Goal: Communication & Community: Answer question/provide support

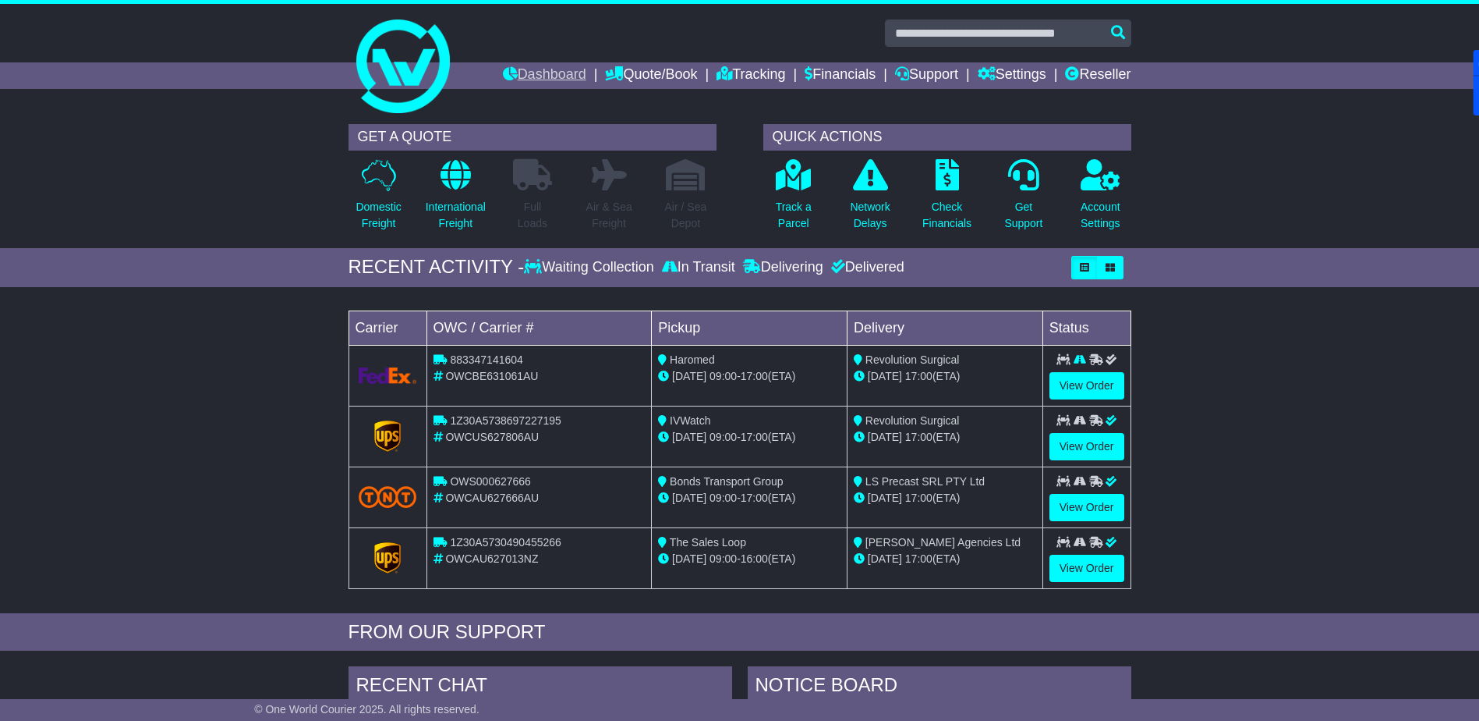
click at [534, 70] on link "Dashboard" at bounding box center [544, 75] width 83 height 27
click at [511, 69] on link "Dashboard" at bounding box center [544, 75] width 83 height 27
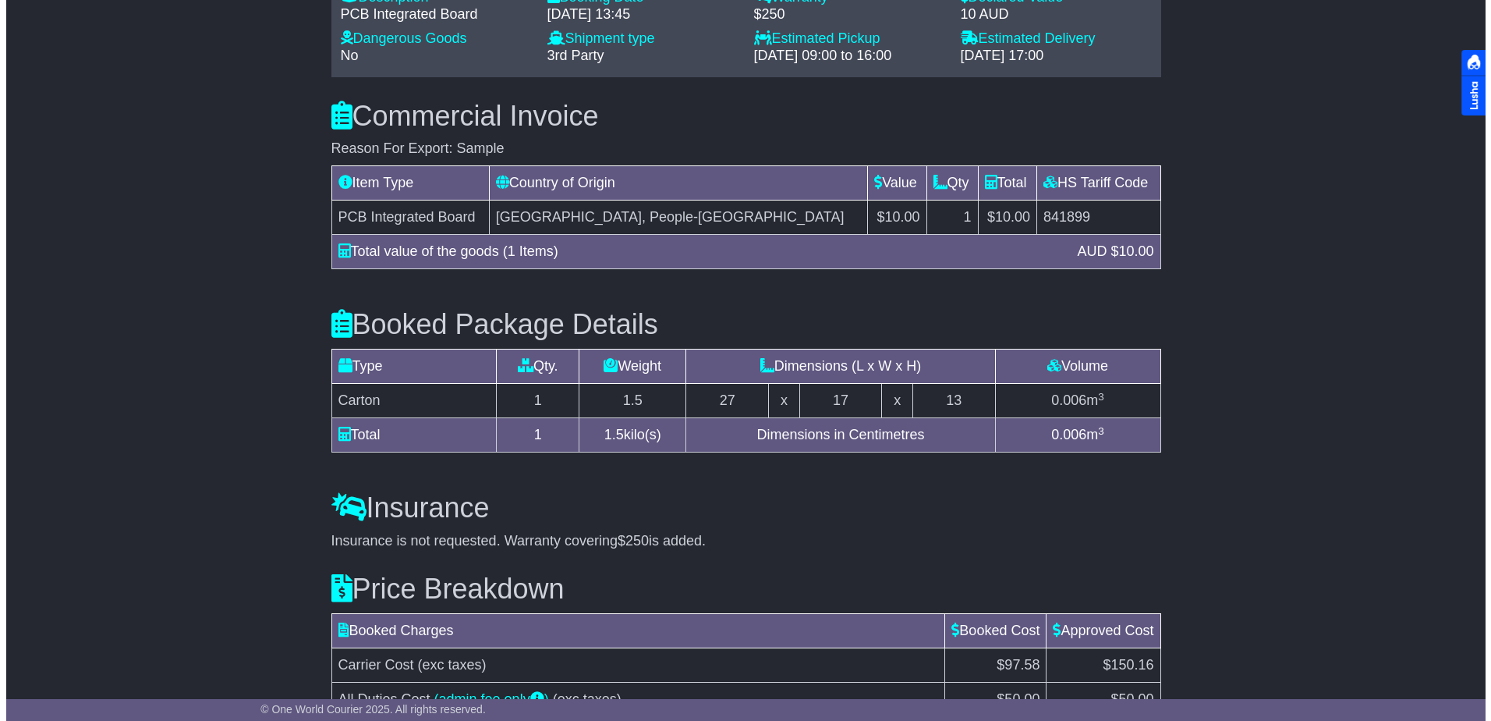
scroll to position [1514, 0]
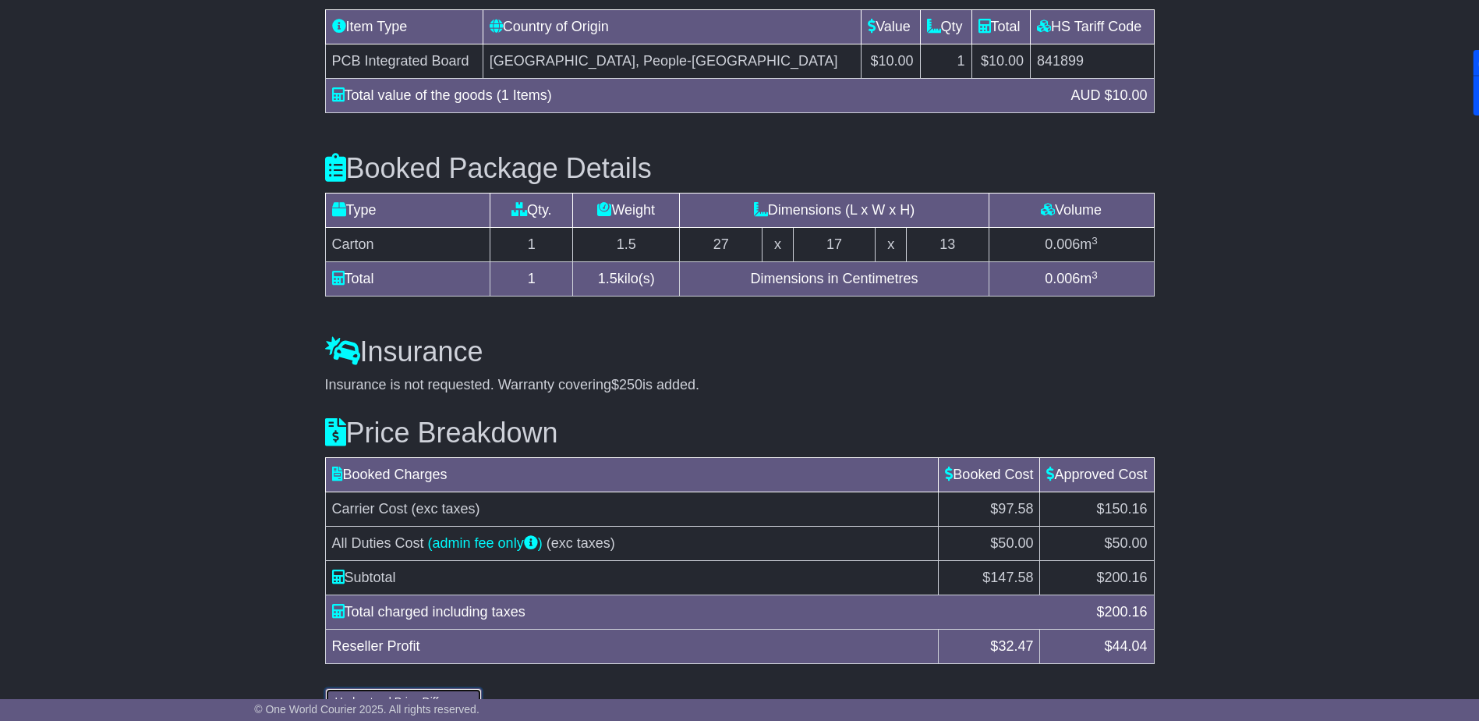
click at [396, 688] on button "Understand Price Difference" at bounding box center [404, 701] width 158 height 27
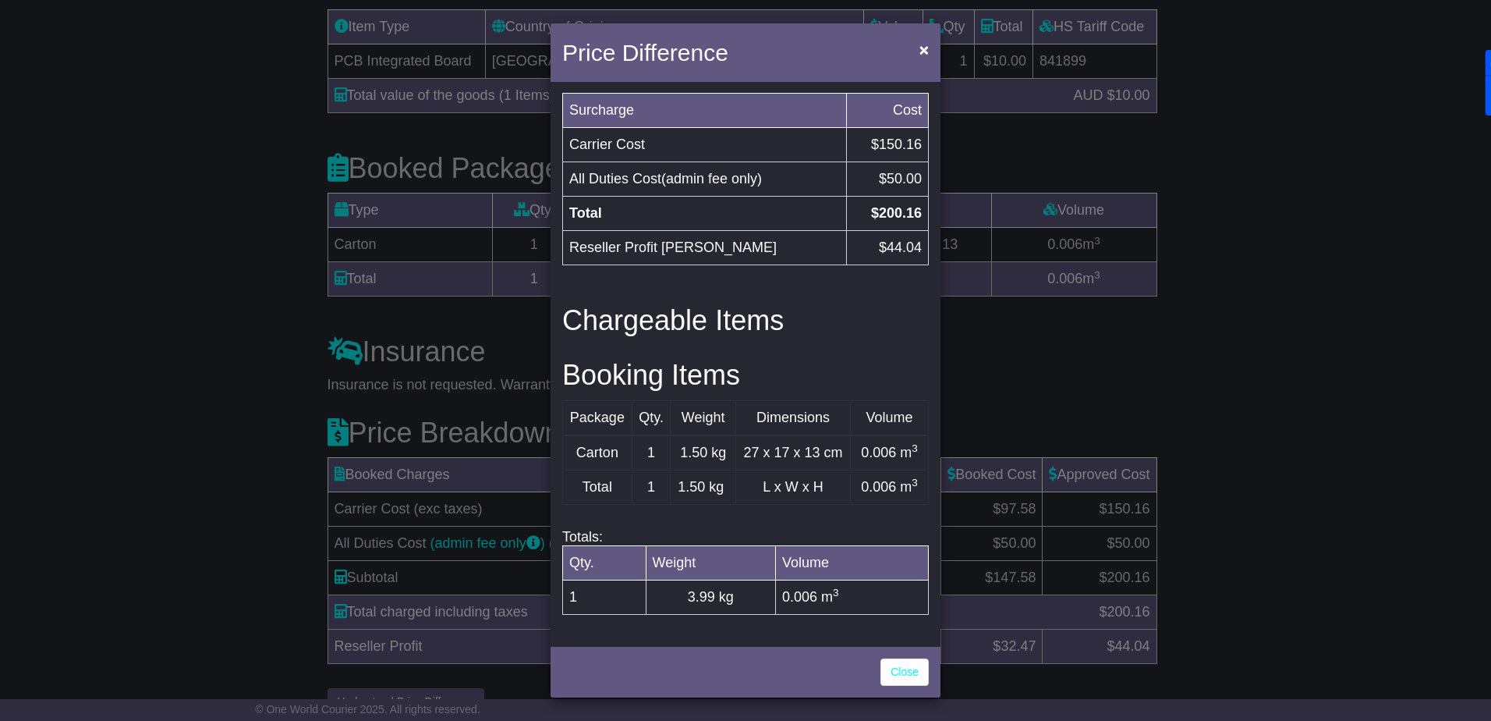
scroll to position [491, 0]
drag, startPoint x: 783, startPoint y: 34, endPoint x: 611, endPoint y: 113, distance: 189.5
click at [611, 113] on div "Price Difference × Price Breakdown Surcharge Cost Carrier Cost $97.58 All Dutie…" at bounding box center [746, 360] width 390 height 674
click at [928, 50] on span "×" at bounding box center [923, 50] width 9 height 18
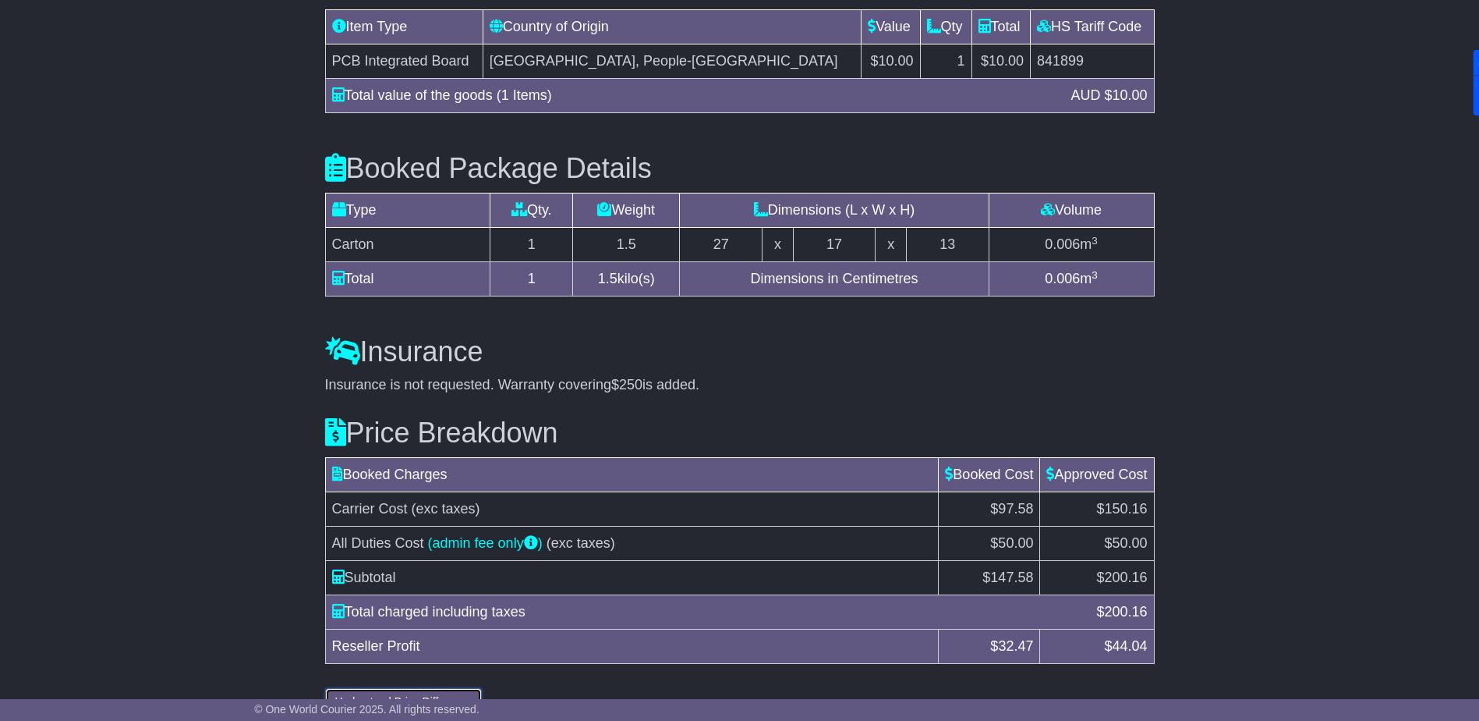
click at [450, 688] on button "Understand Price Difference" at bounding box center [404, 701] width 158 height 27
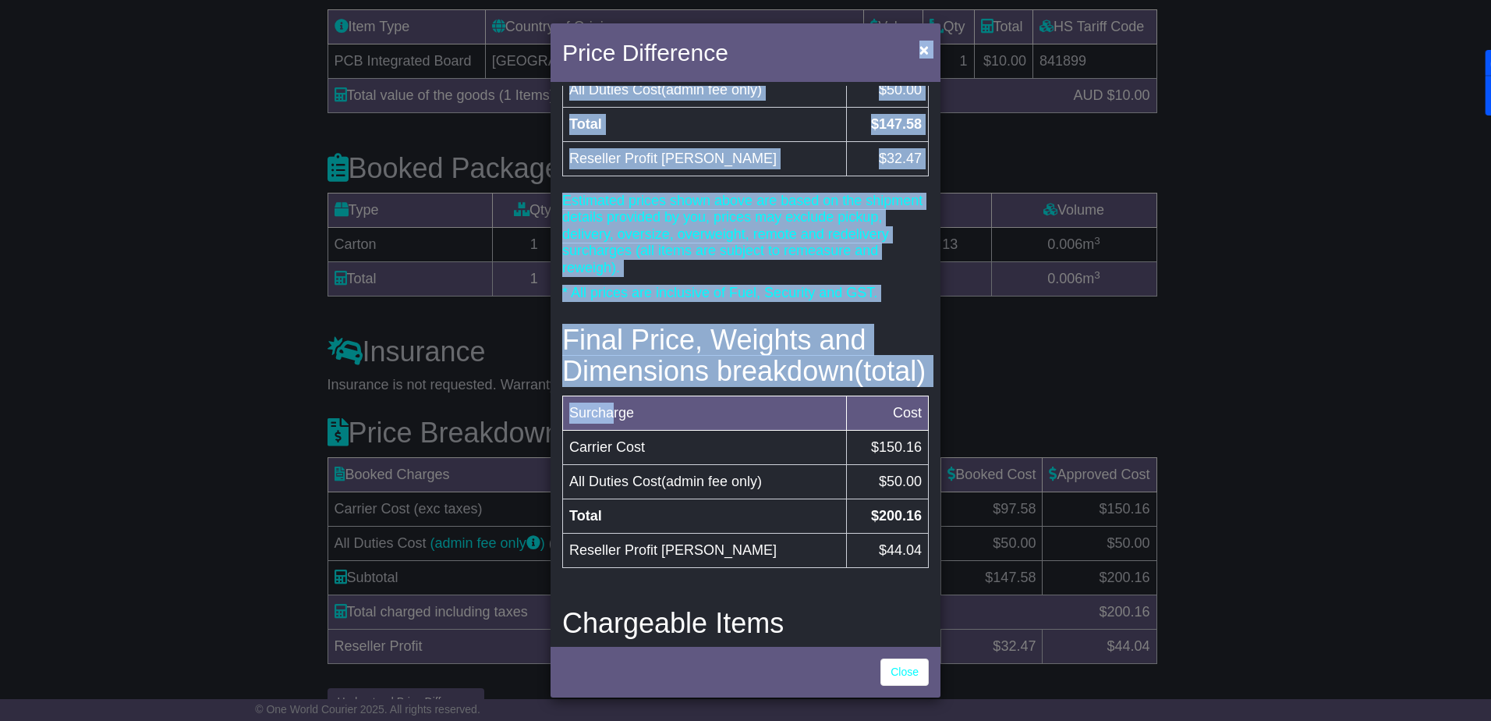
scroll to position [23, 0]
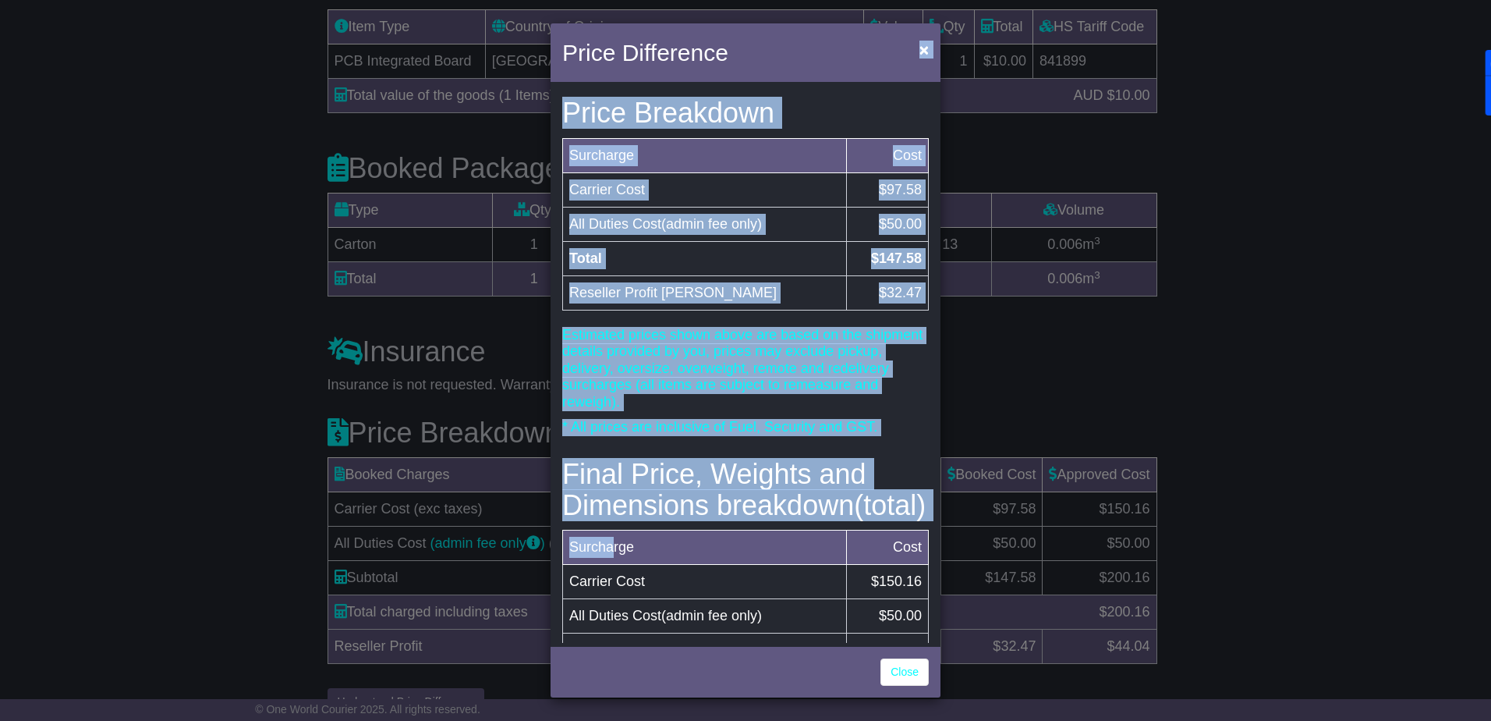
click at [753, 335] on p "Estimated prices shown above are based on the shipment details provided by you,…" at bounding box center [745, 369] width 367 height 84
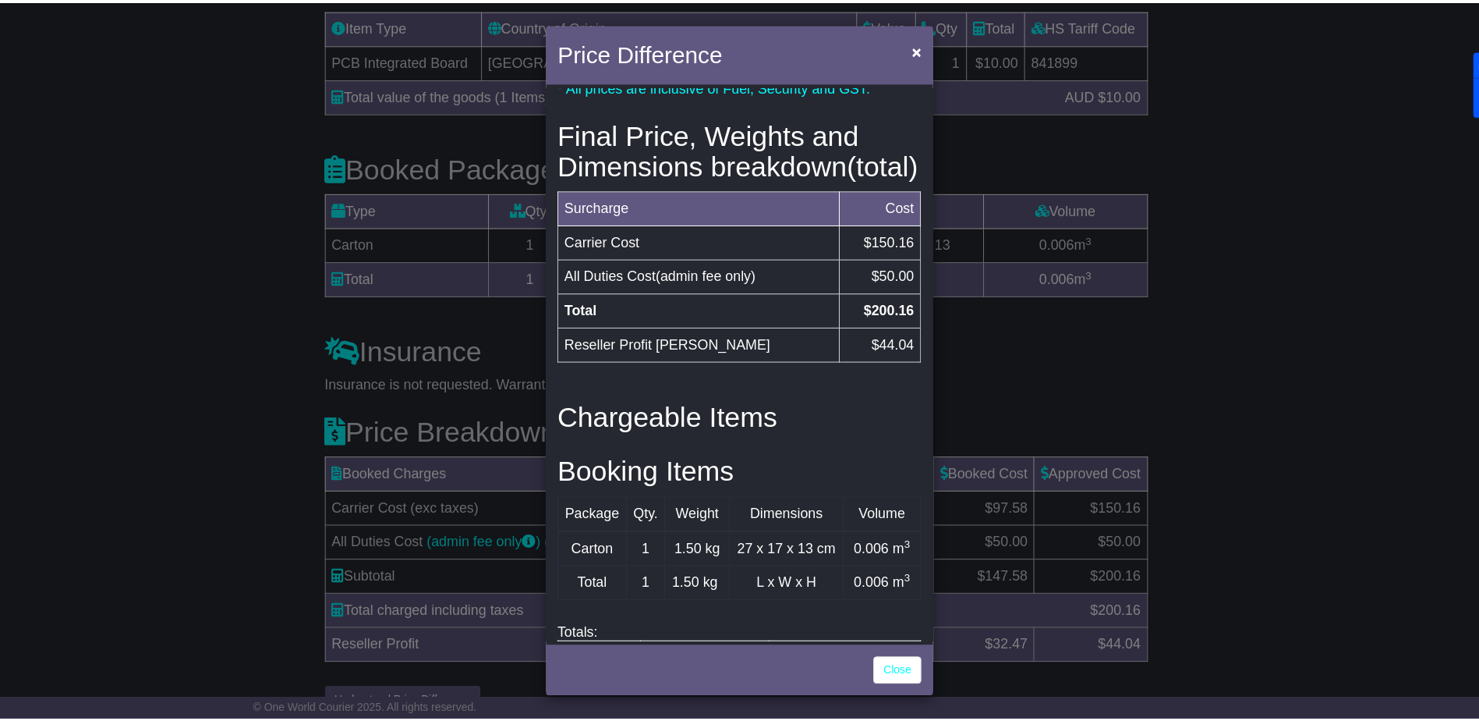
scroll to position [390, 0]
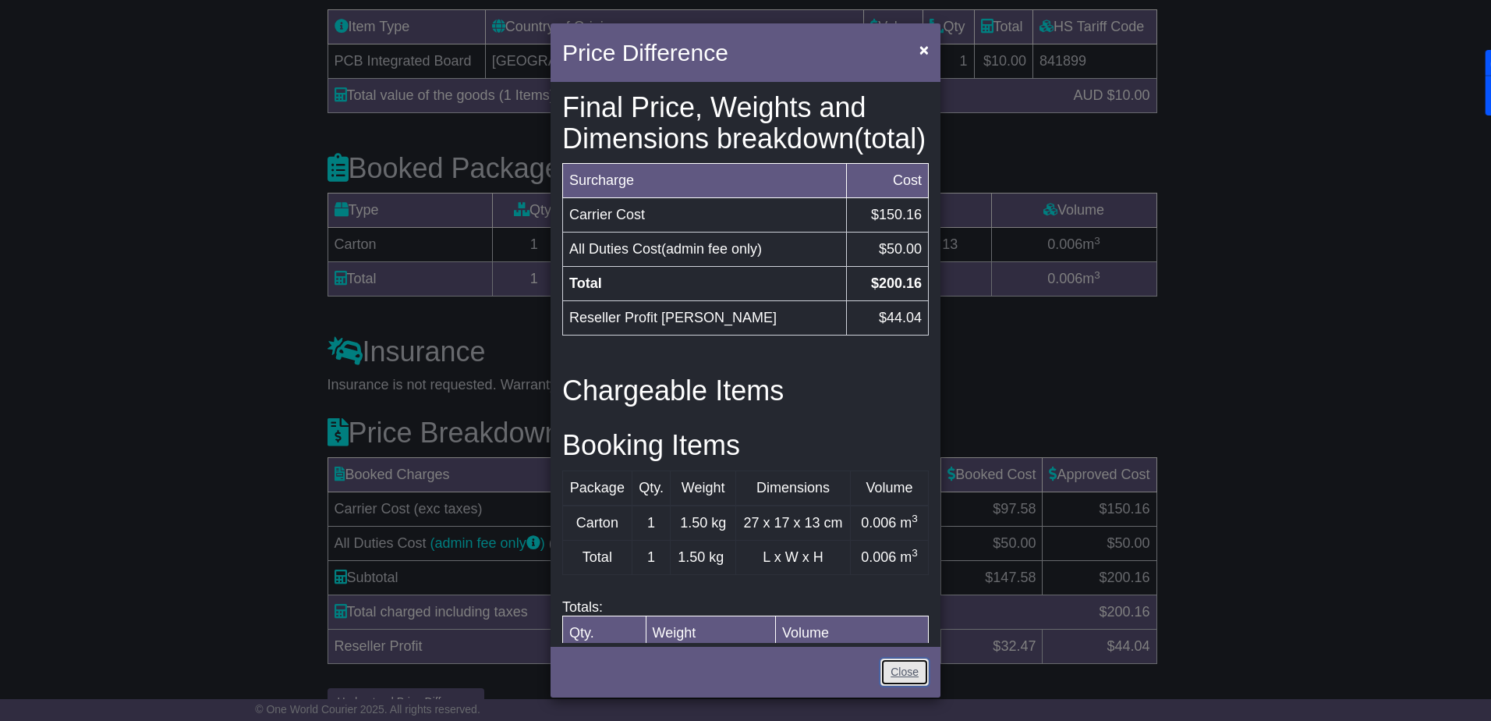
click at [907, 670] on link "Close" at bounding box center [904, 671] width 48 height 27
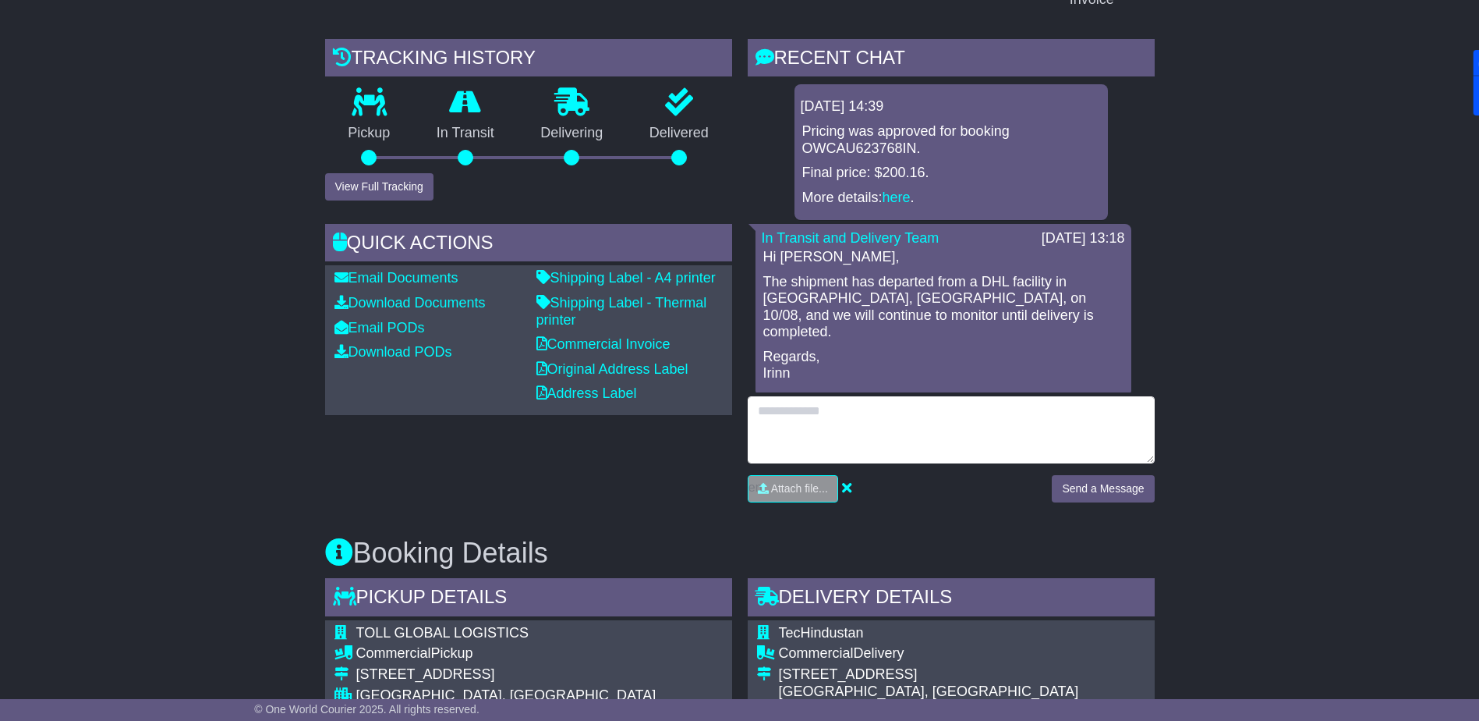
click at [832, 396] on textarea at bounding box center [951, 429] width 407 height 67
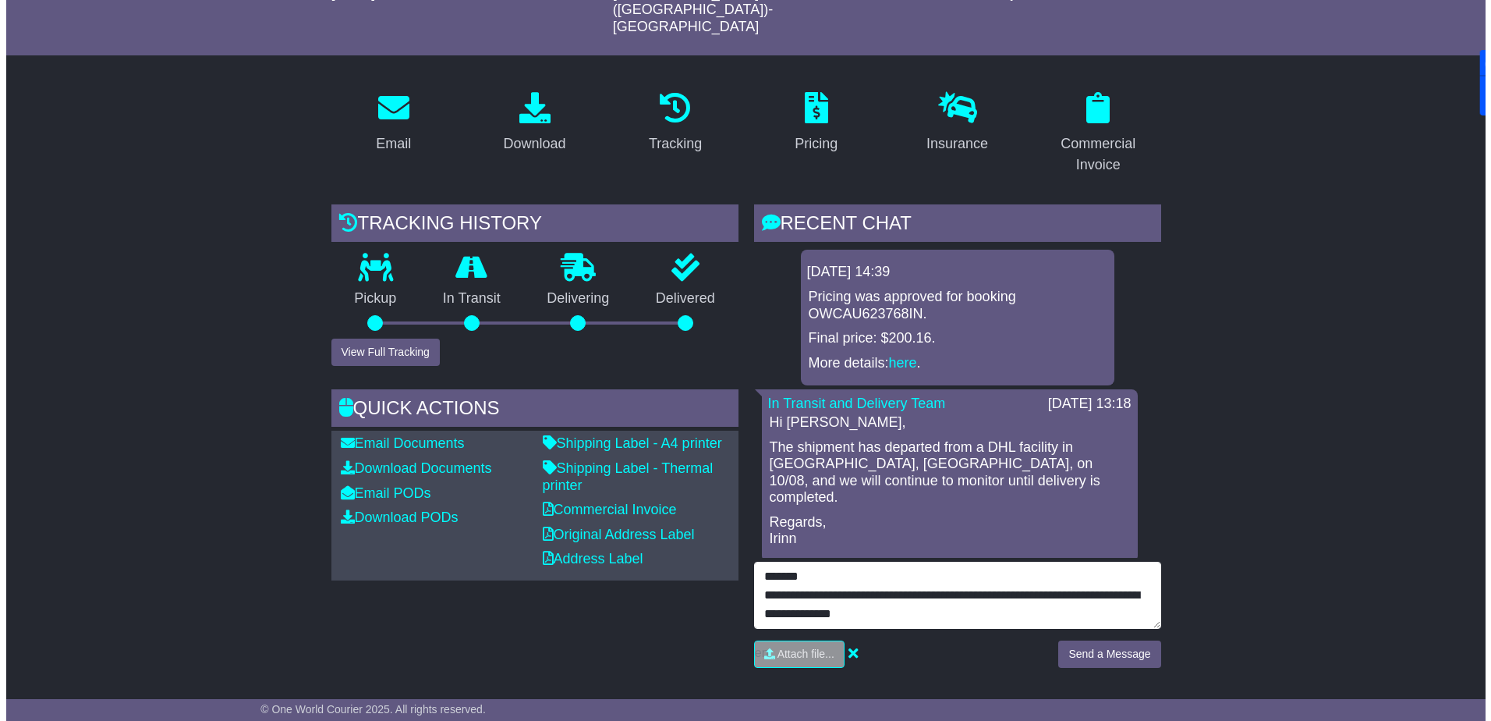
scroll to position [156, 0]
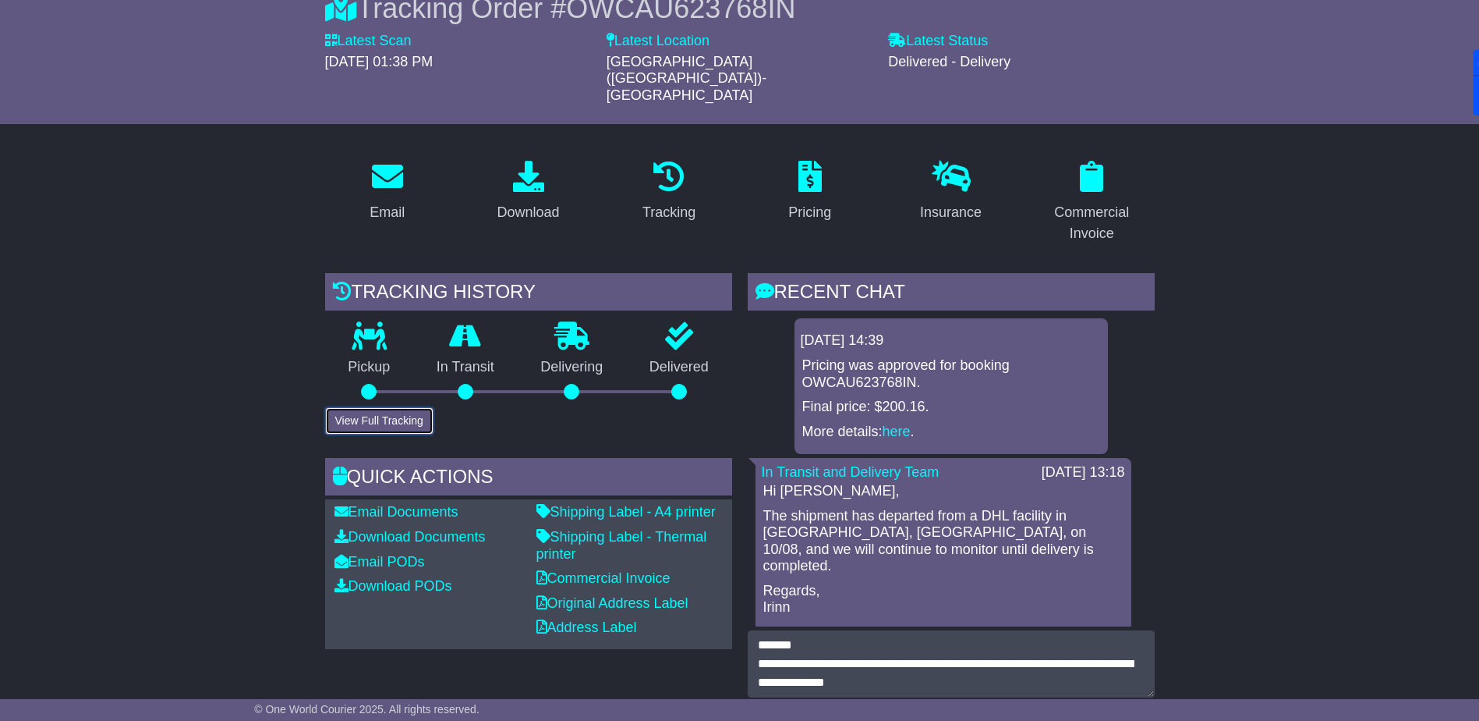
click at [399, 407] on button "View Full Tracking" at bounding box center [379, 420] width 108 height 27
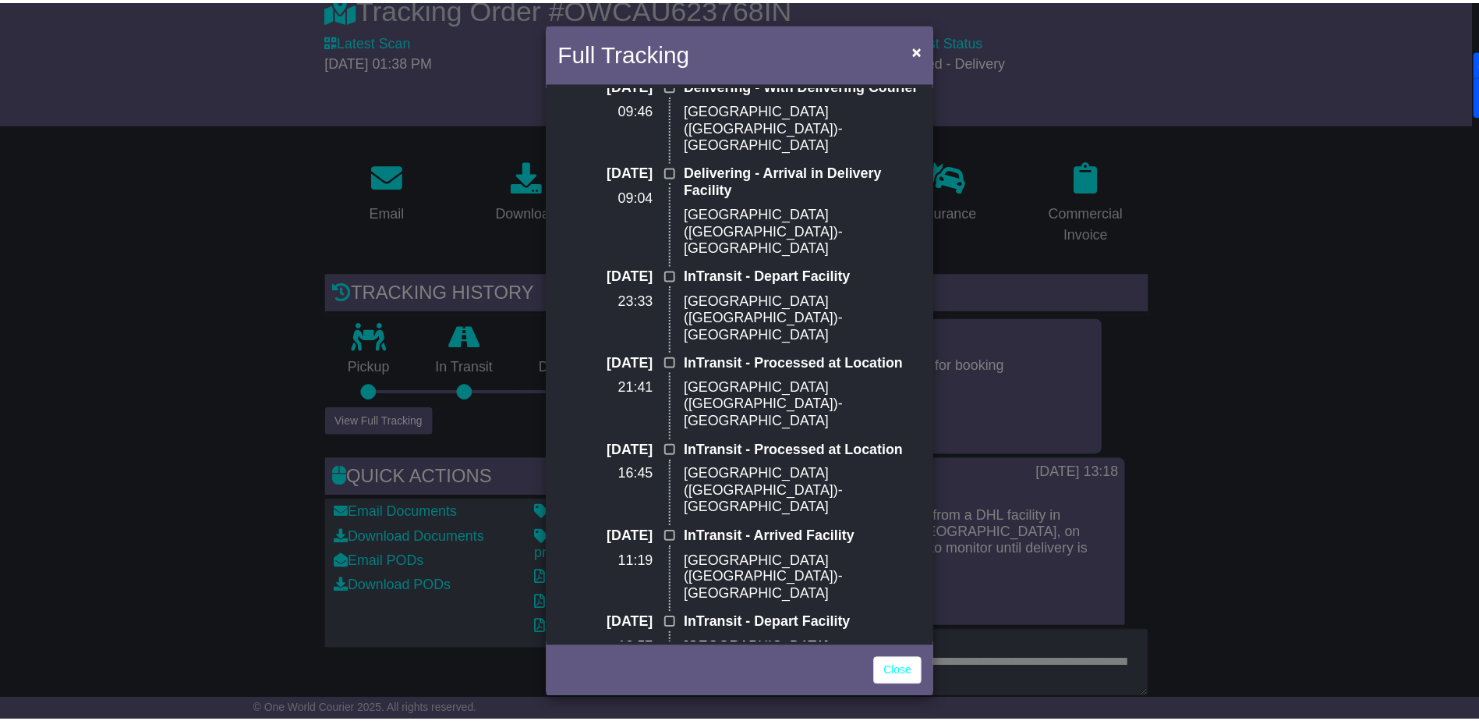
scroll to position [0, 0]
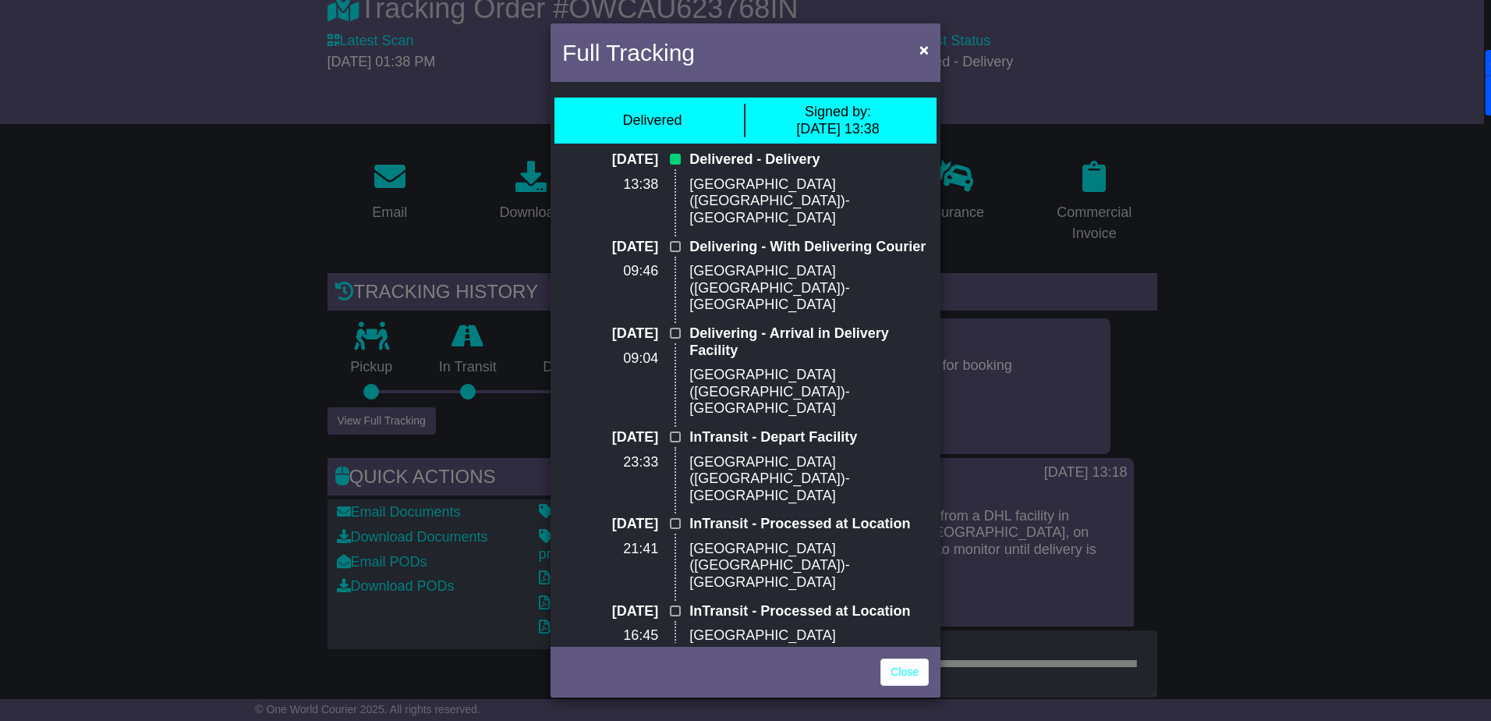
click at [1010, 569] on div "Full Tracking × Delivered Signed by: [DATE] 13:38 [DATE] 13:38 Delivered - Deli…" at bounding box center [745, 360] width 1491 height 721
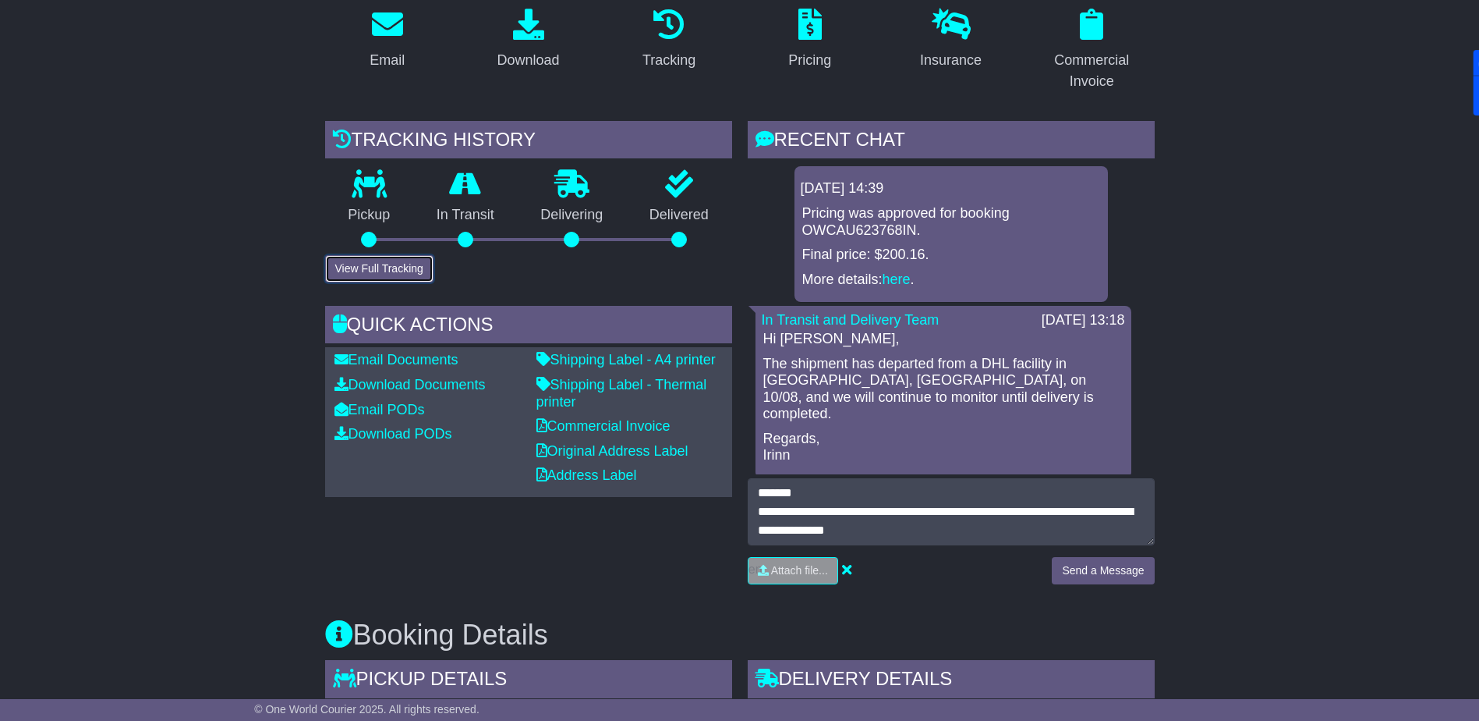
scroll to position [390, 0]
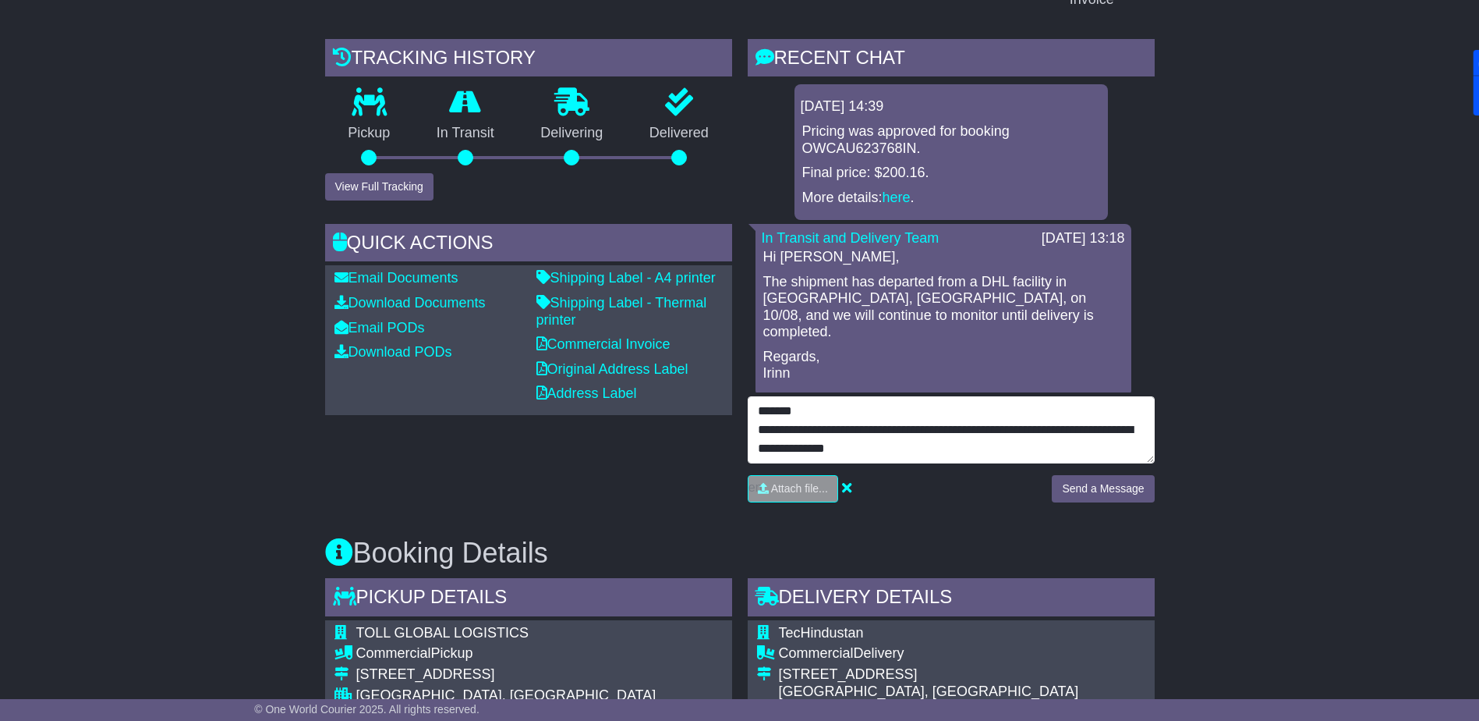
click at [926, 412] on textarea "**********" at bounding box center [951, 429] width 407 height 67
drag, startPoint x: 795, startPoint y: 413, endPoint x: 931, endPoint y: 409, distance: 136.5
click at [931, 409] on textarea "**********" at bounding box center [951, 429] width 407 height 67
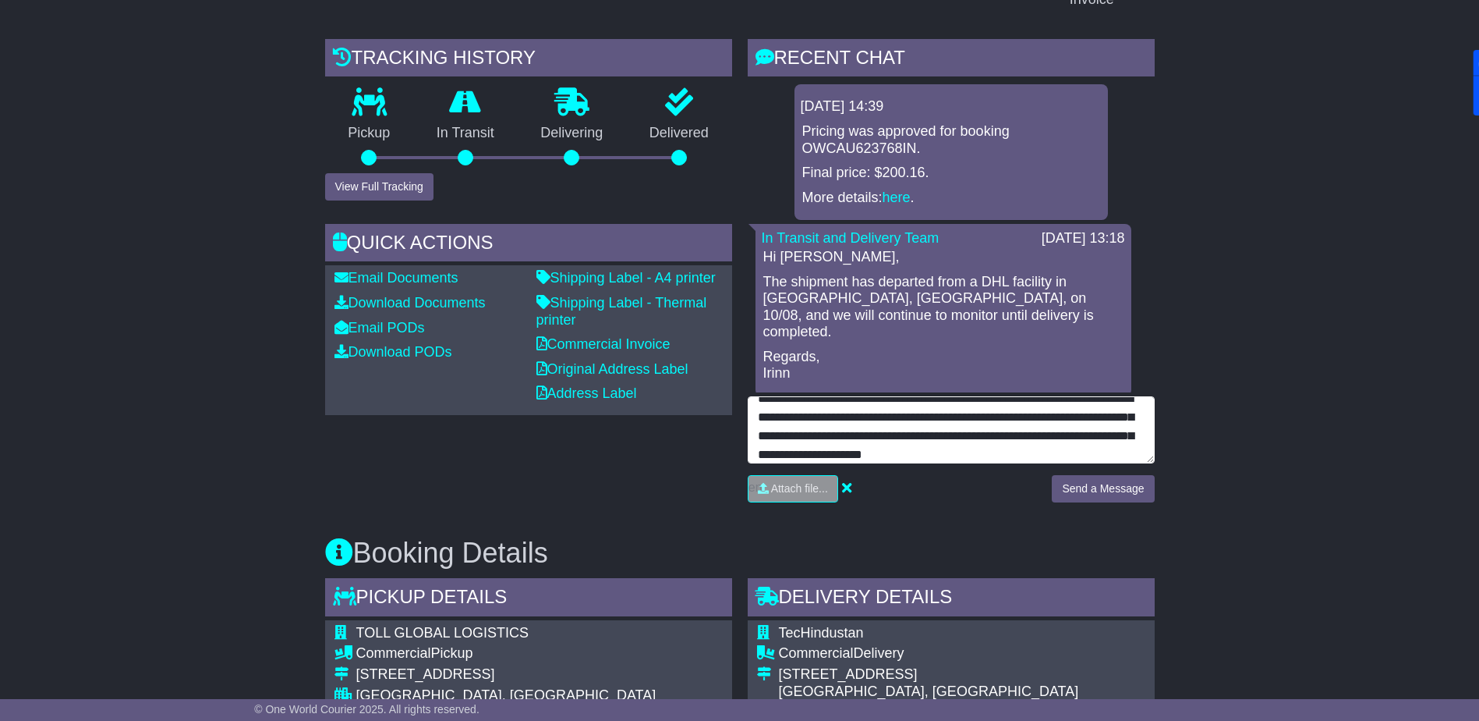
scroll to position [50, 0]
type textarea "**********"
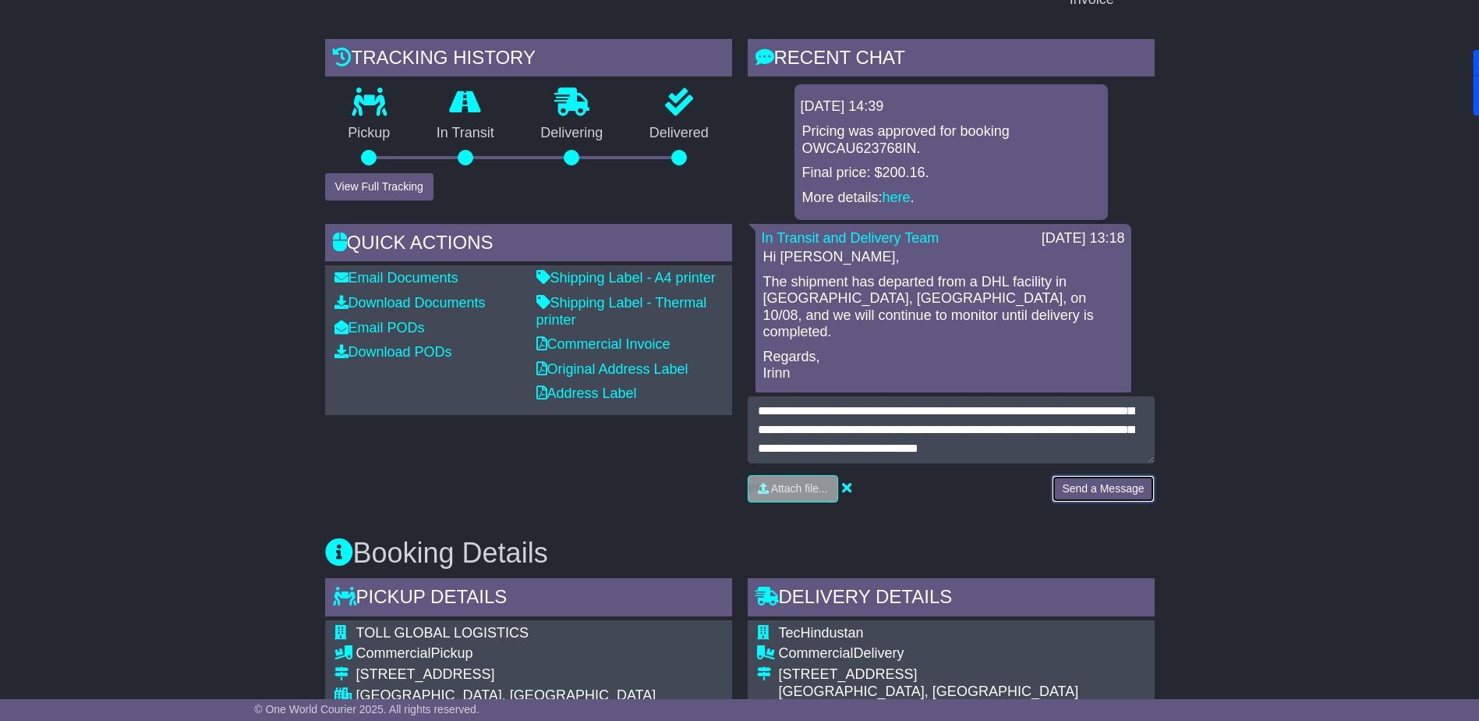
click at [1126, 475] on button "Send a Message" at bounding box center [1103, 488] width 102 height 27
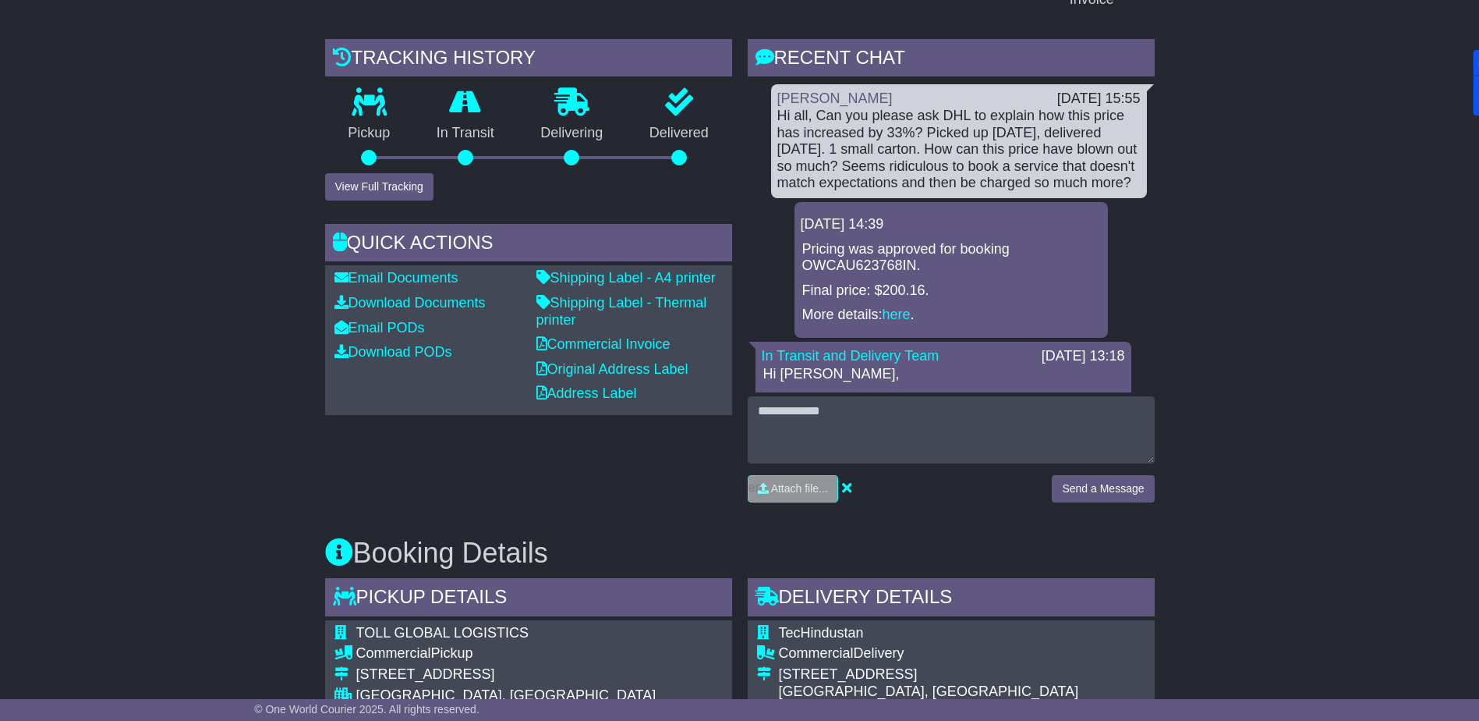
scroll to position [0, 0]
